Goal: Browse casually

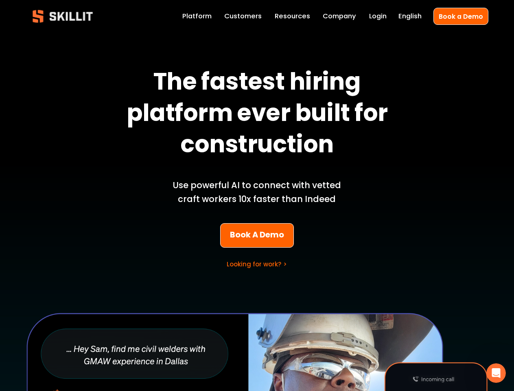
click at [257, 195] on p "Use powerful AI to connect with vetted craft workers 10x faster than Indeed" at bounding box center [257, 192] width 190 height 28
click at [496, 373] on icon "Open Intercom Messenger" at bounding box center [496, 372] width 13 height 13
